Goal: Information Seeking & Learning: Learn about a topic

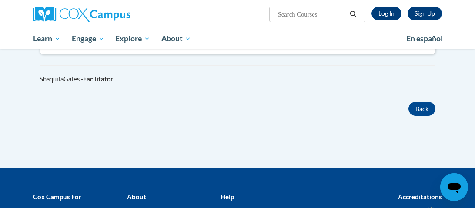
scroll to position [501, 0]
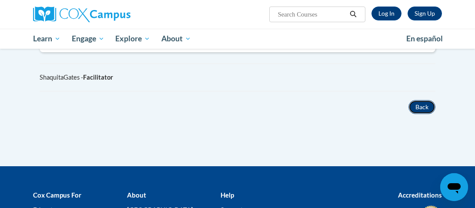
click at [423, 105] on button "Back" at bounding box center [422, 107] width 27 height 14
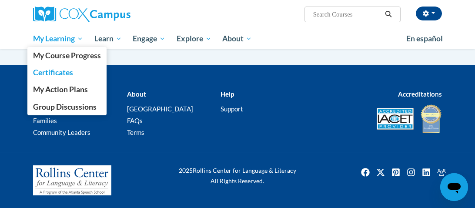
click at [60, 73] on span "Certificates" at bounding box center [53, 72] width 40 height 9
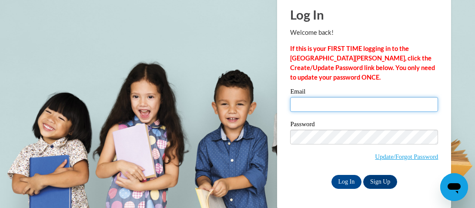
click at [304, 104] on input "Email" at bounding box center [364, 104] width 148 height 15
type input "jacquanamcintyre@gmail.com"
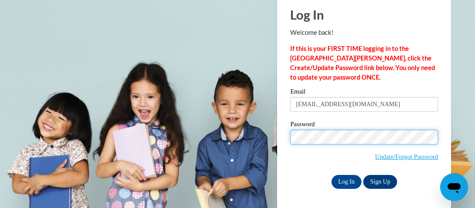
click at [332, 175] on input "Log In" at bounding box center [347, 182] width 30 height 14
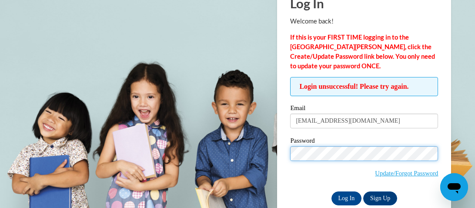
scroll to position [57, 0]
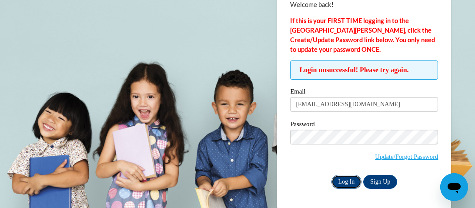
click at [349, 181] on input "Log In" at bounding box center [347, 182] width 30 height 14
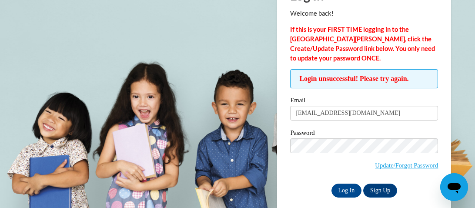
scroll to position [54, 0]
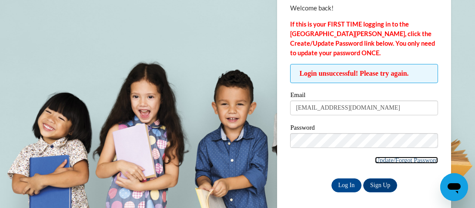
click at [420, 159] on link "Update/Forgot Password" at bounding box center [406, 160] width 63 height 7
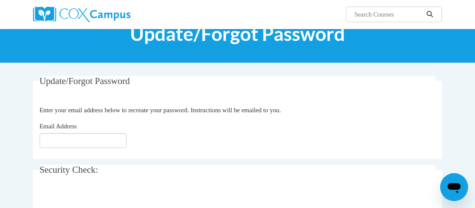
scroll to position [34, 0]
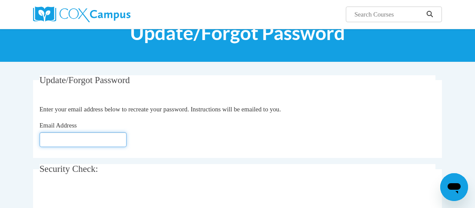
click at [54, 139] on input "Email Address" at bounding box center [83, 139] width 87 height 15
type input "jacquanamcintyre@gmail.com"
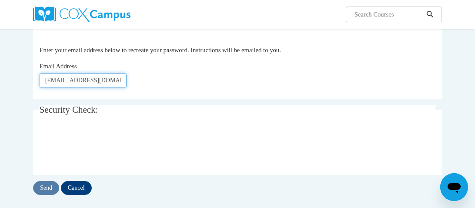
scroll to position [99, 0]
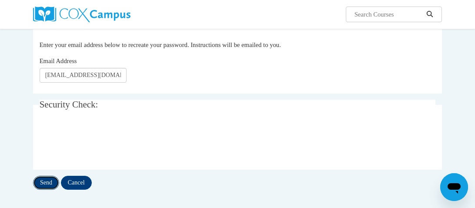
click at [45, 181] on input "Send" at bounding box center [46, 183] width 26 height 14
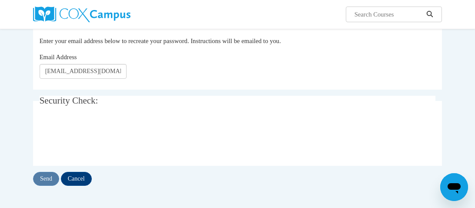
scroll to position [117, 0]
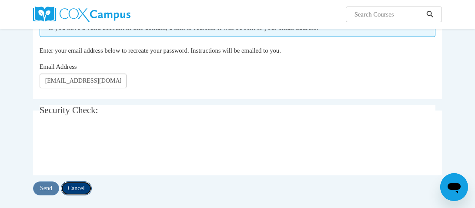
click at [81, 190] on input "Cancel" at bounding box center [76, 189] width 31 height 14
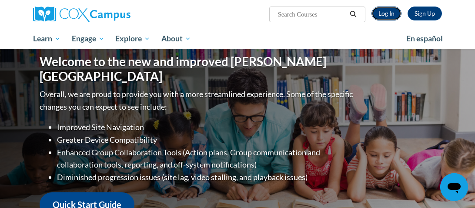
click at [391, 17] on link "Log In" at bounding box center [387, 14] width 30 height 14
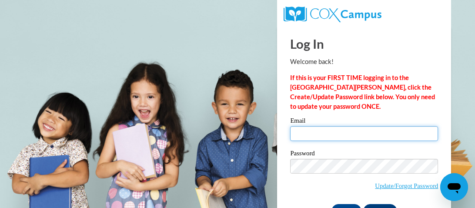
click at [313, 132] on input "Email" at bounding box center [364, 133] width 148 height 15
type input "jacquanamcintyre@gmail.com"
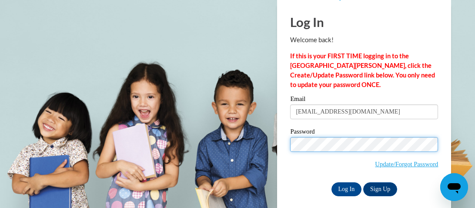
scroll to position [27, 0]
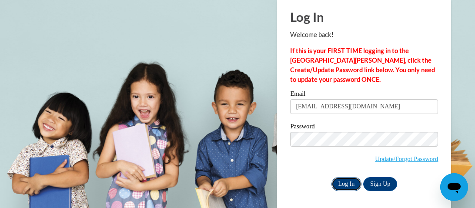
click at [339, 182] on input "Log In" at bounding box center [347, 184] width 30 height 14
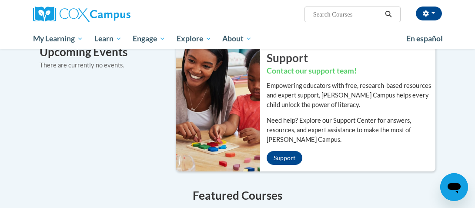
scroll to position [617, 0]
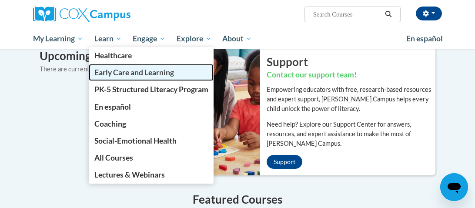
click at [119, 72] on span "Early Care and Learning" at bounding box center [134, 72] width 80 height 9
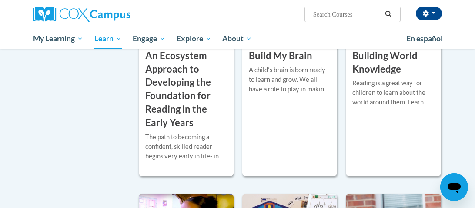
scroll to position [324, 0]
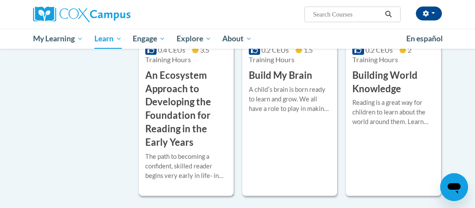
click at [219, 85] on h3 "An Ecosystem Approach to Developing the Foundation for Reading in the Early Yea…" at bounding box center [186, 109] width 82 height 81
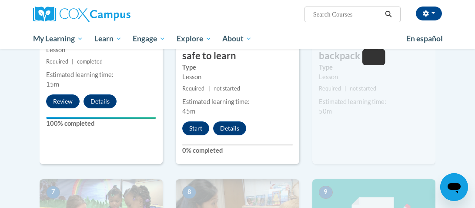
scroll to position [606, 0]
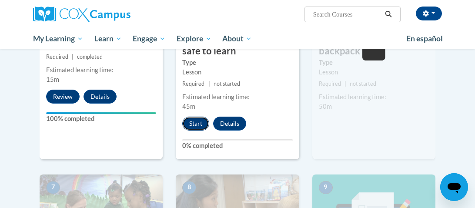
click at [201, 123] on button "Start" at bounding box center [195, 124] width 27 height 14
